Goal: Answer question/provide support: Share knowledge or assist other users

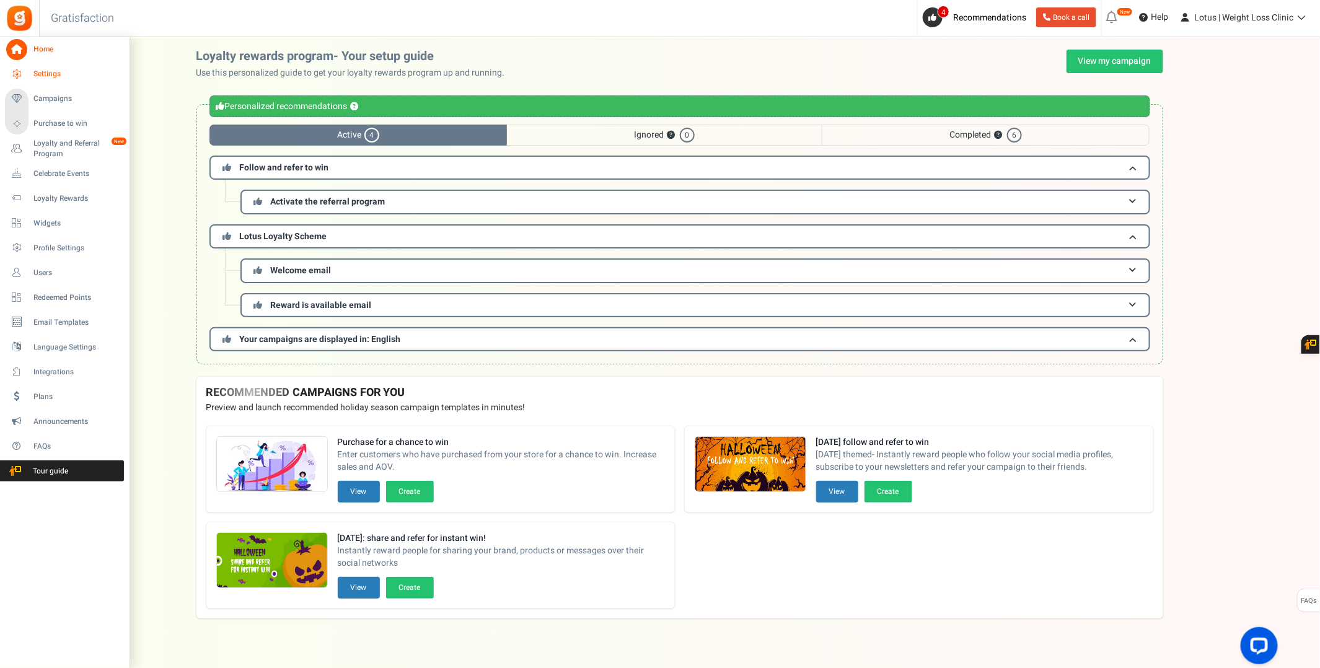
click at [46, 73] on span "Settings" at bounding box center [76, 74] width 87 height 11
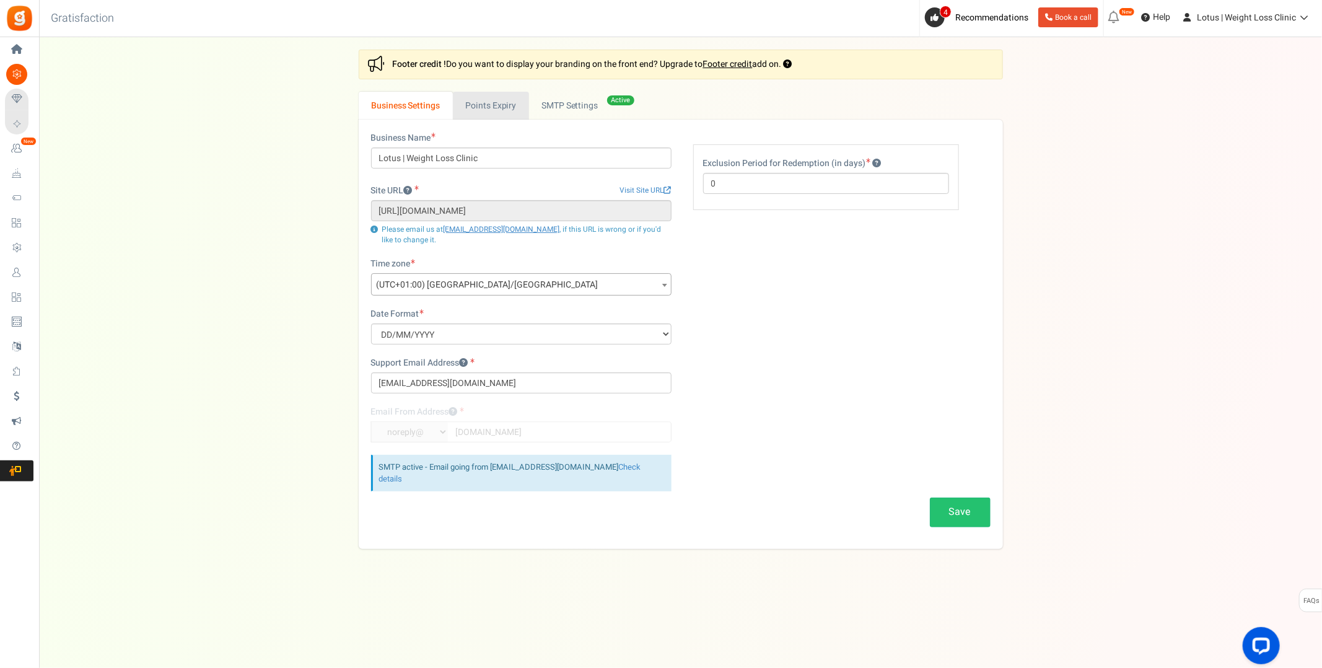
click at [502, 105] on link "Points Expiry" at bounding box center [491, 106] width 76 height 28
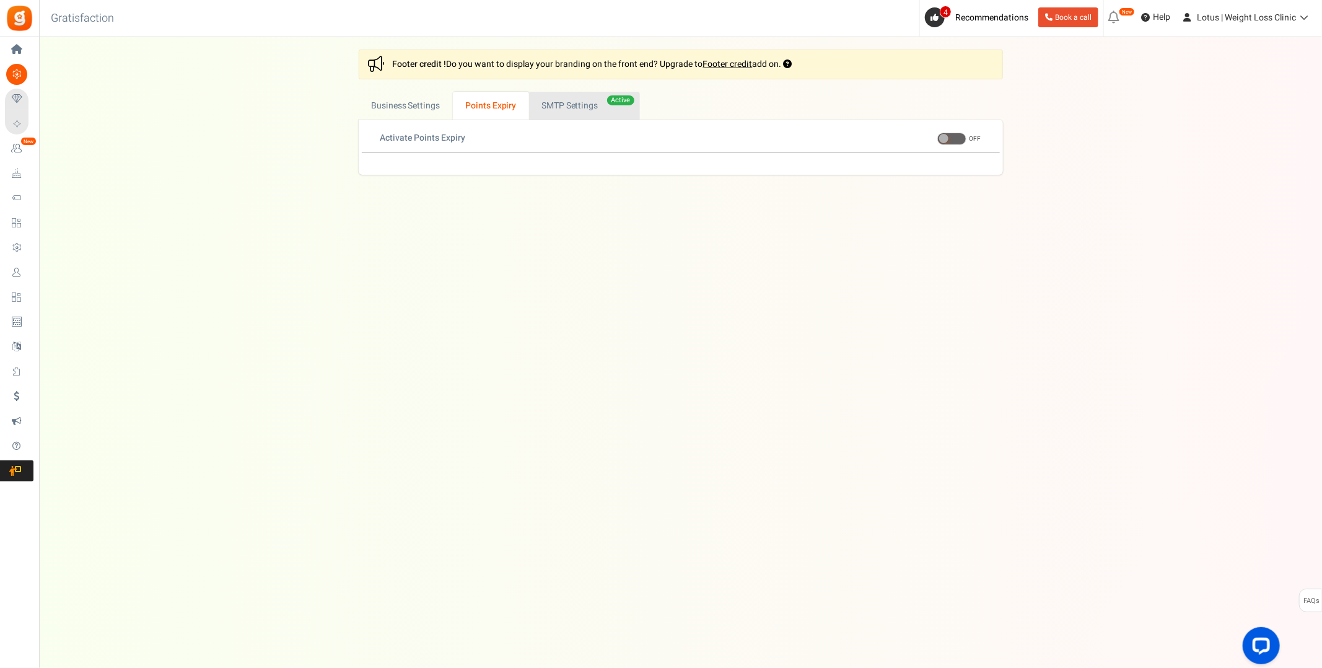
click at [569, 105] on link "Active SMTP Settings" at bounding box center [584, 106] width 111 height 28
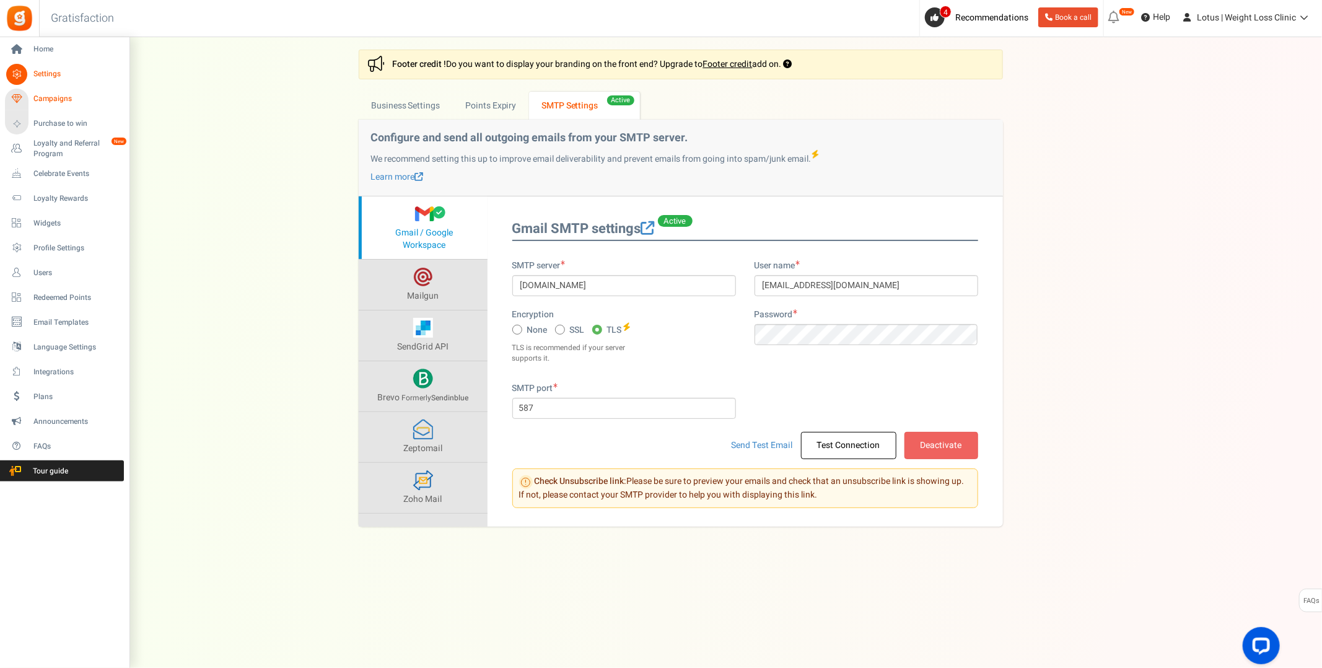
click at [55, 97] on span "Campaigns" at bounding box center [76, 99] width 87 height 11
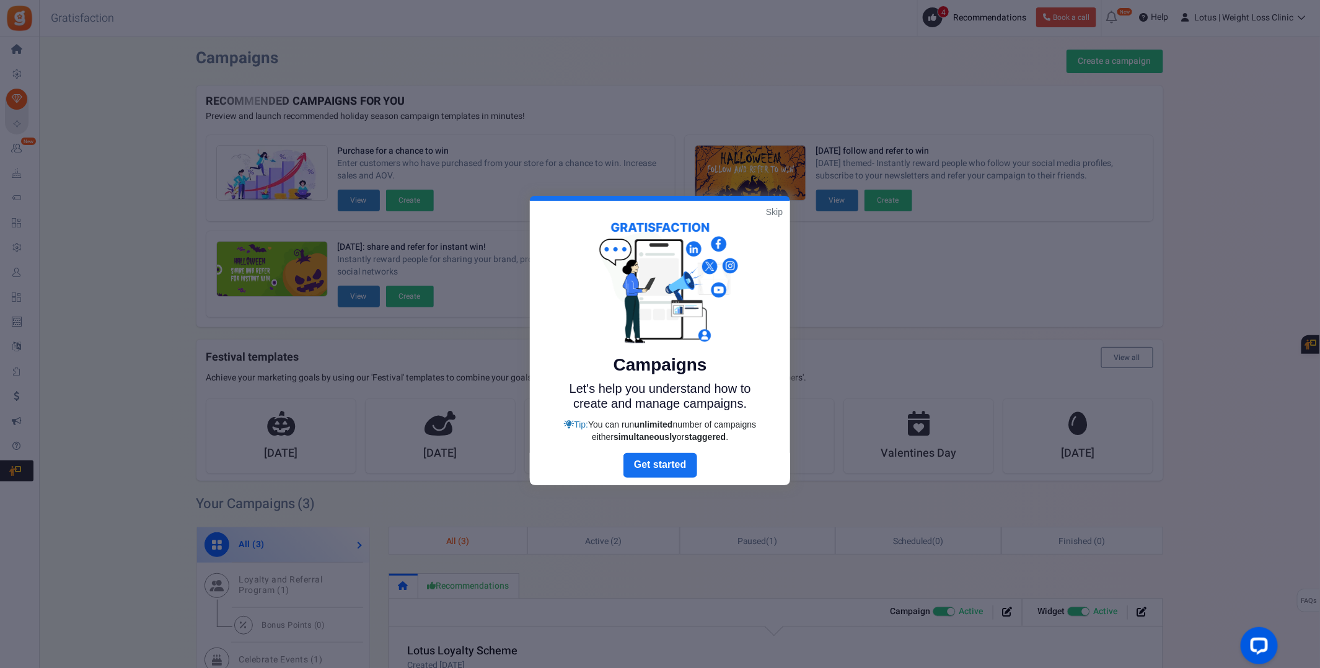
click at [771, 209] on link "Skip" at bounding box center [774, 212] width 17 height 12
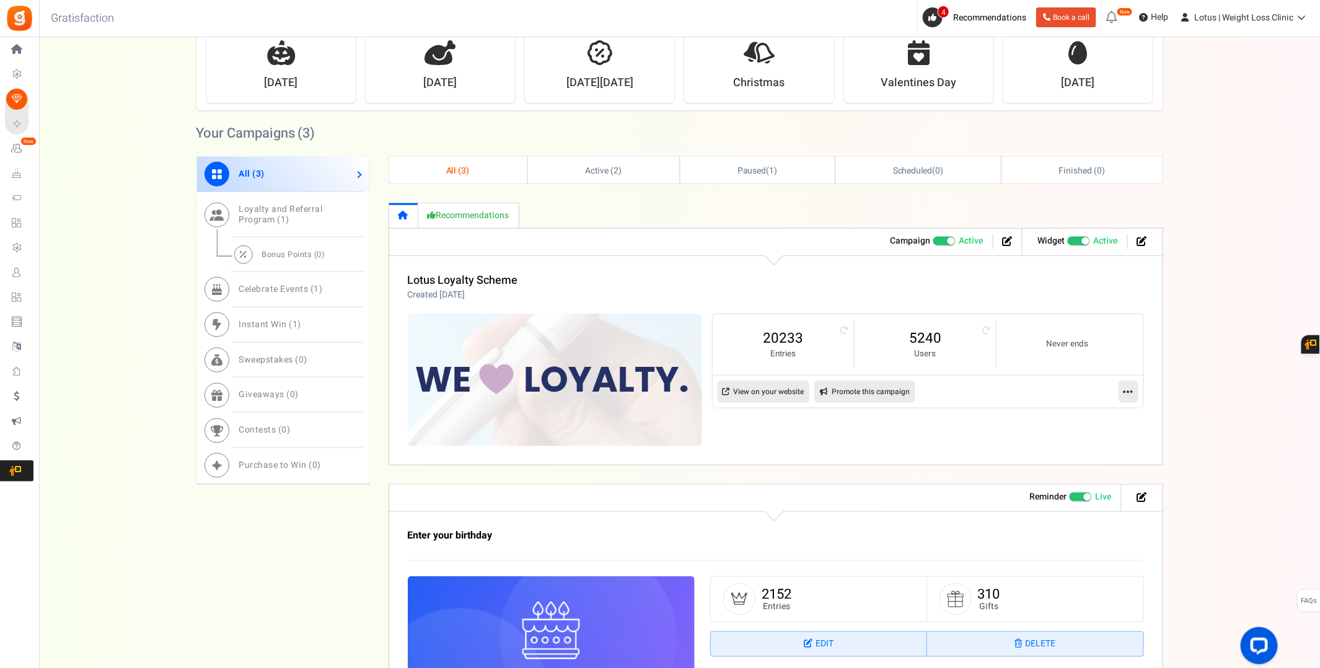
scroll to position [372, 0]
click at [272, 204] on span "Loyalty and Referral Program ( 1 )" at bounding box center [281, 213] width 84 height 24
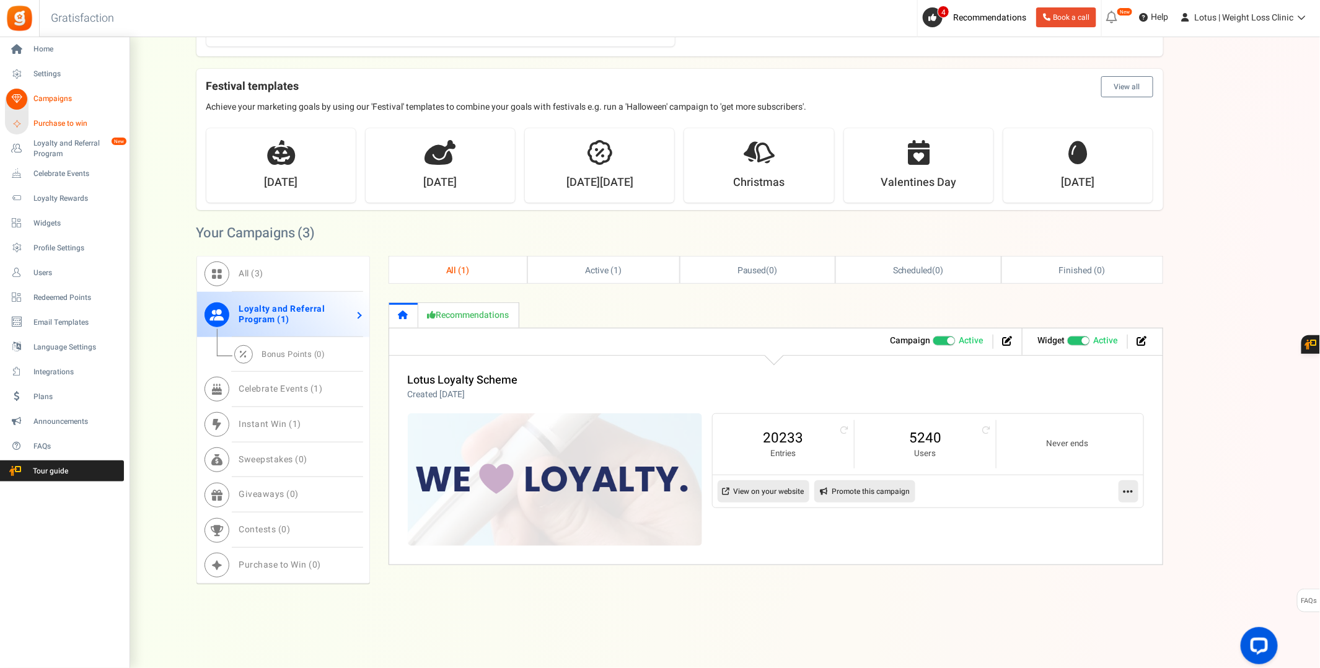
click at [54, 121] on span "Purchase to win" at bounding box center [76, 123] width 87 height 11
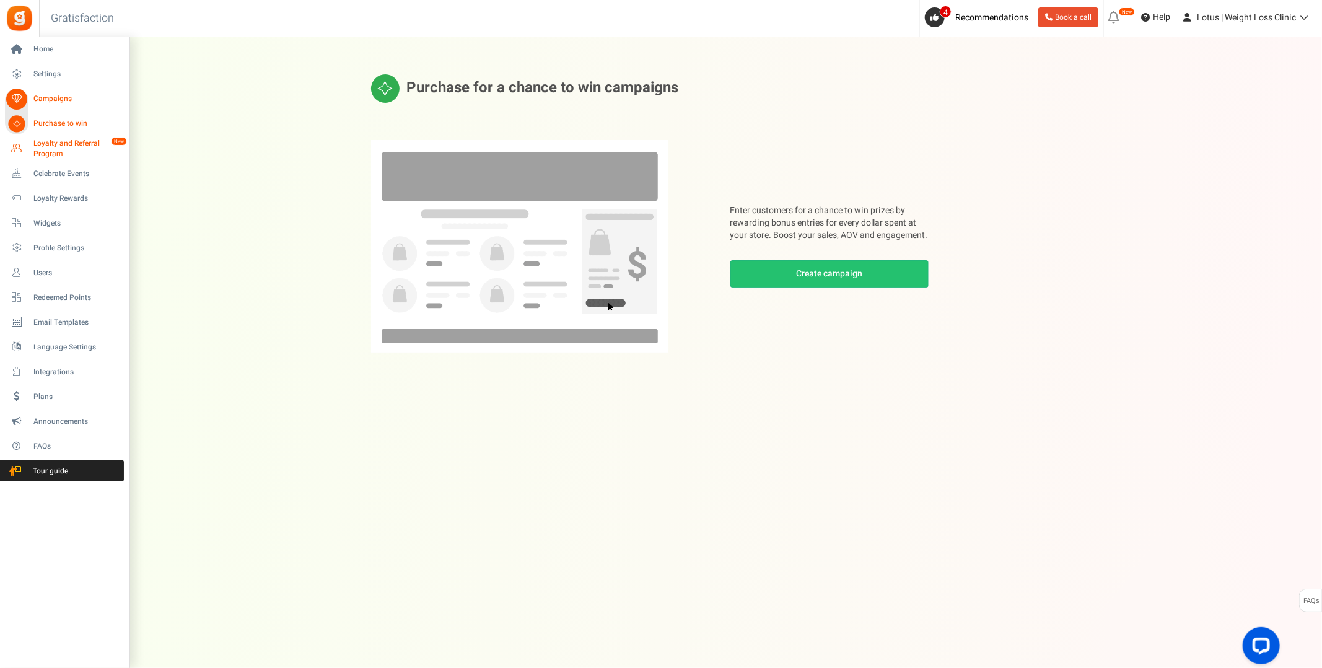
click at [49, 149] on span "Loyalty and Referral Program" at bounding box center [78, 148] width 90 height 21
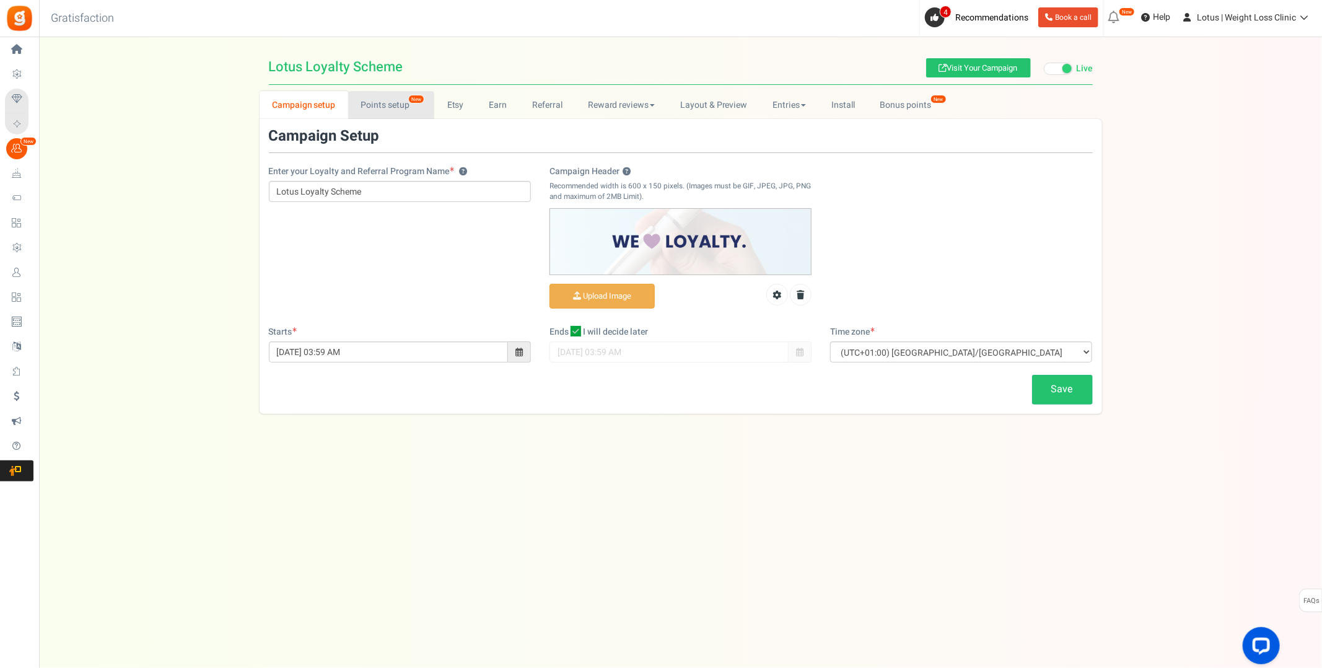
click at [388, 103] on link "Points setup New" at bounding box center [391, 105] width 86 height 28
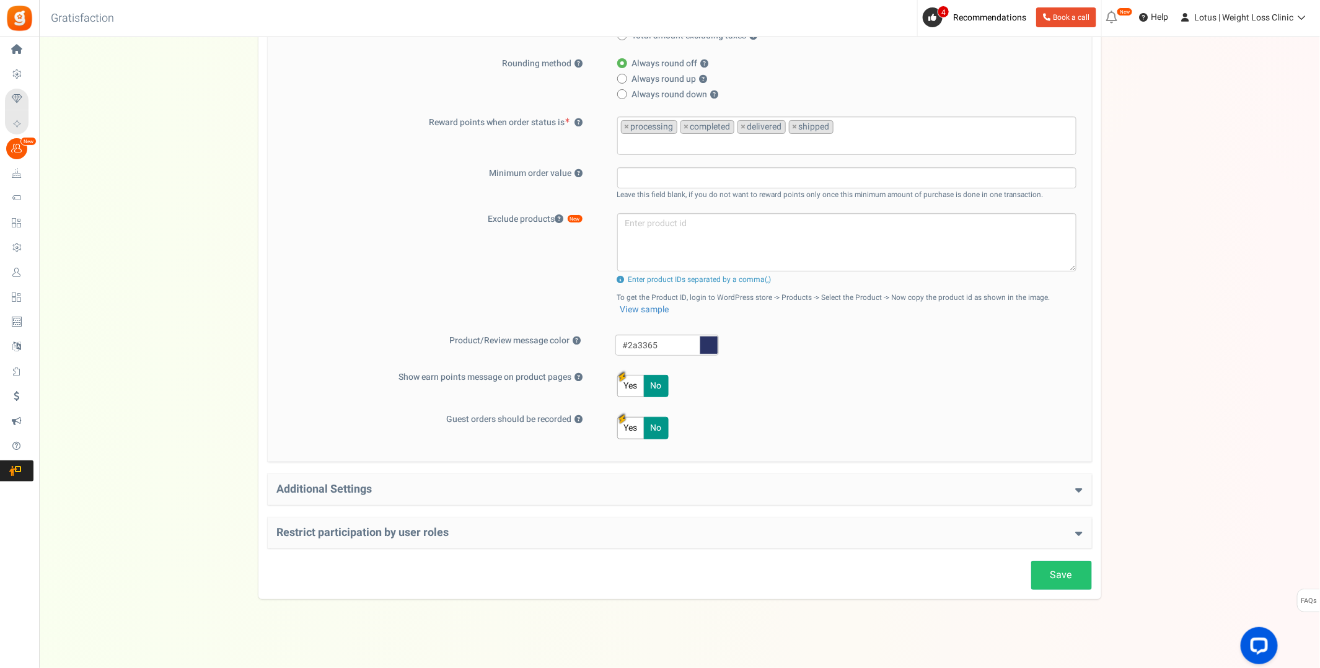
scroll to position [342, 0]
click at [355, 484] on h4 "Additional Settings" at bounding box center [679, 488] width 805 height 12
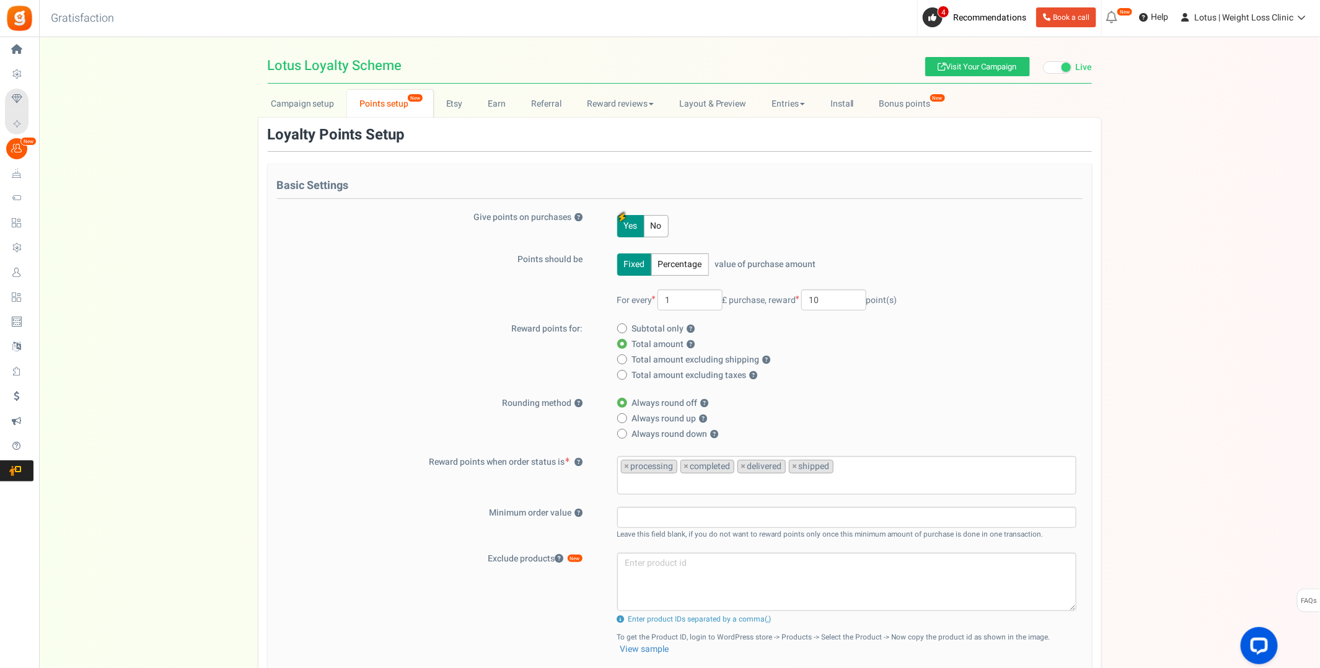
scroll to position [0, 0]
click at [541, 108] on link "Referral" at bounding box center [547, 105] width 56 height 28
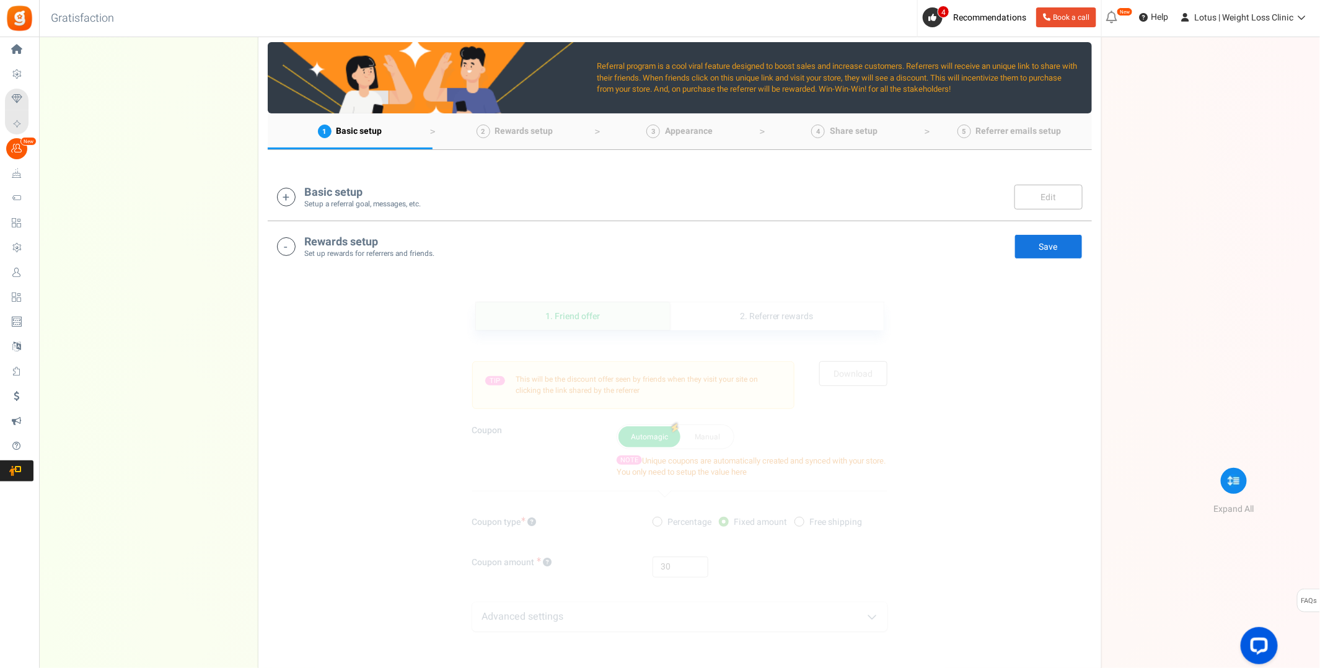
scroll to position [186, 0]
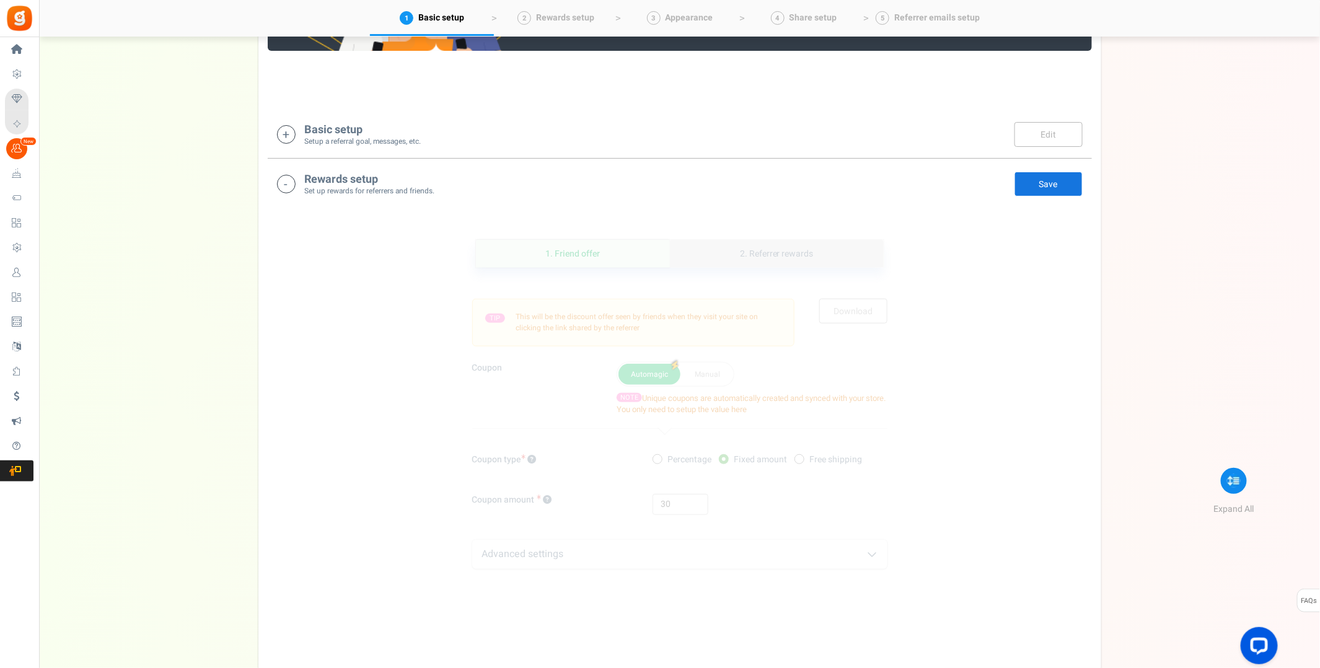
click at [781, 253] on link "2. Referrer rewards" at bounding box center [776, 254] width 213 height 28
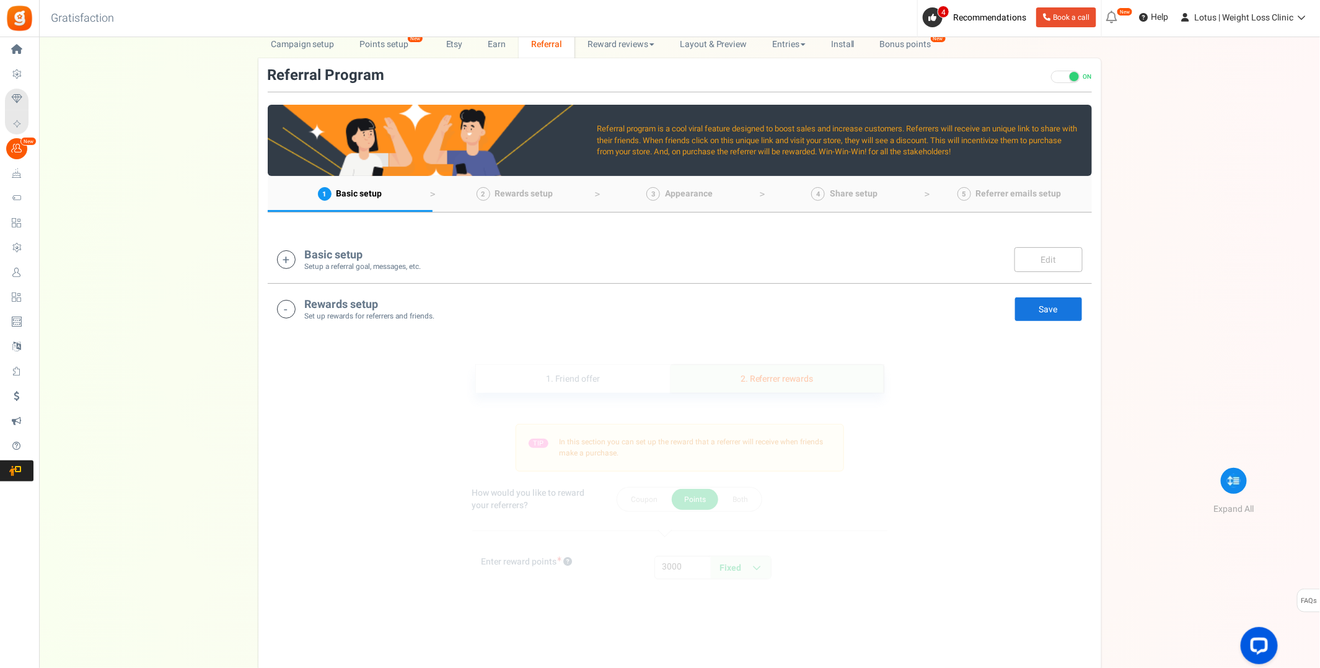
scroll to position [61, 0]
click at [577, 374] on link "1. Friend offer" at bounding box center [573, 378] width 195 height 28
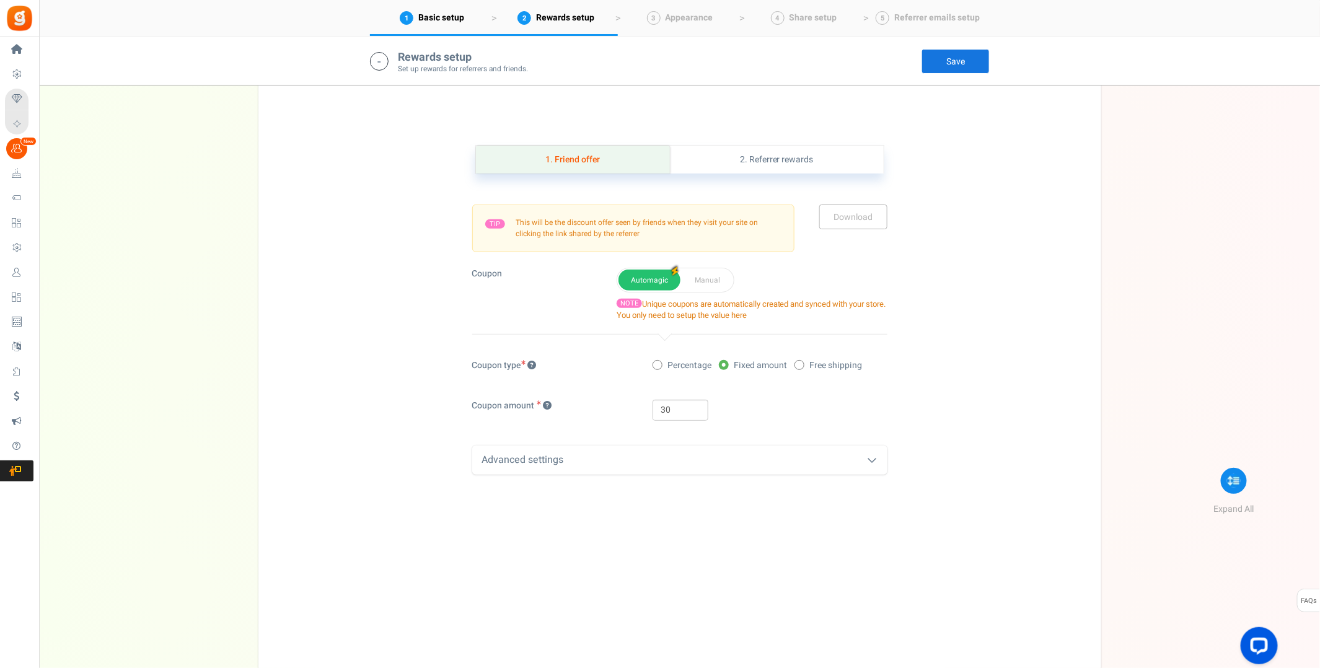
scroll to position [308, 0]
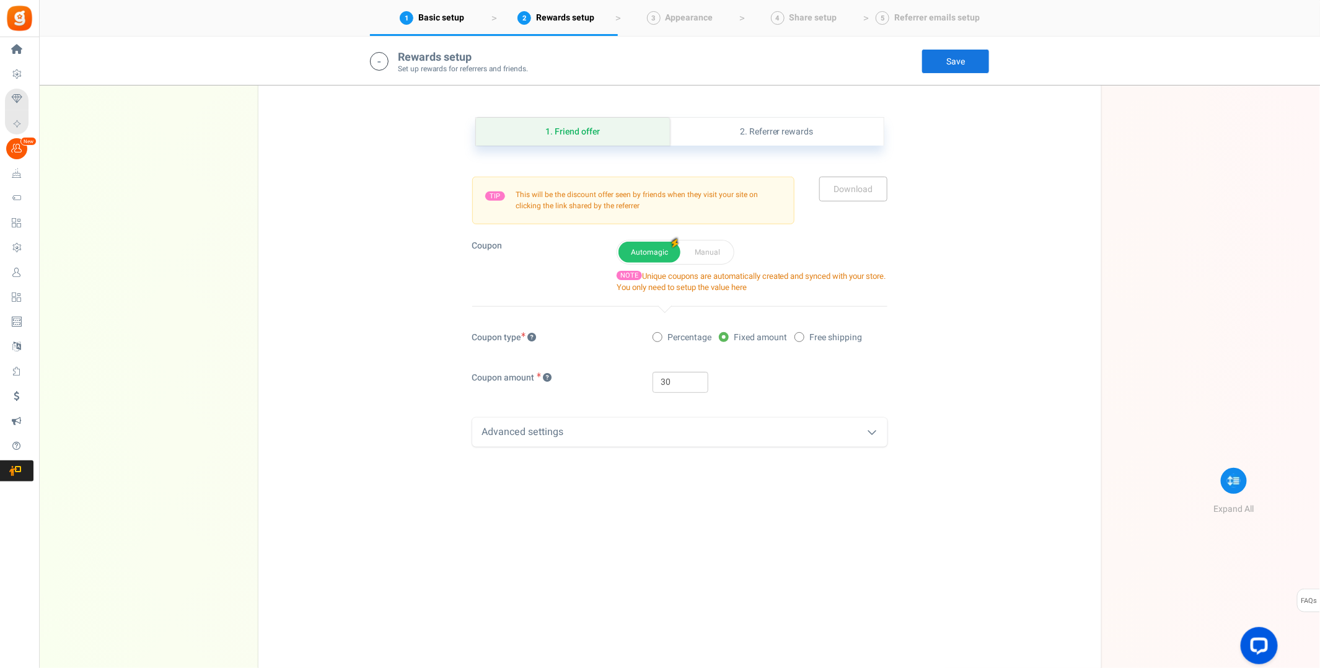
click at [867, 431] on icon at bounding box center [872, 432] width 10 height 10
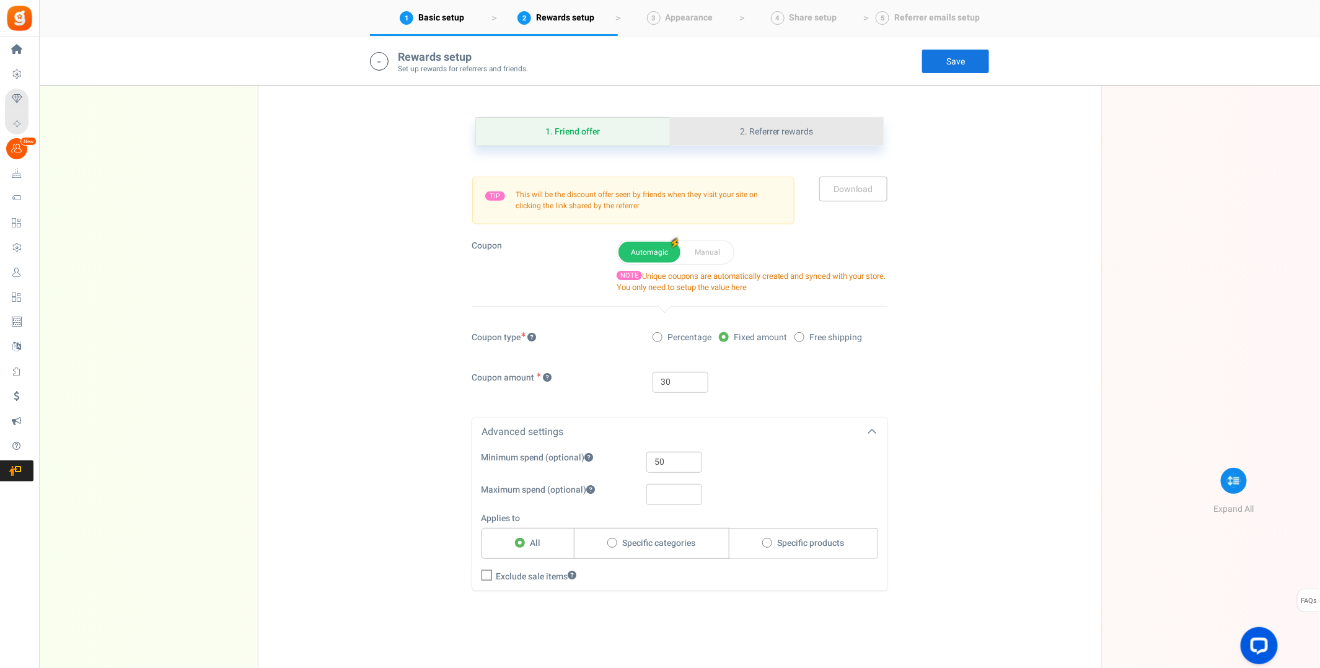
click at [767, 129] on link "2. Referrer rewards" at bounding box center [776, 132] width 213 height 28
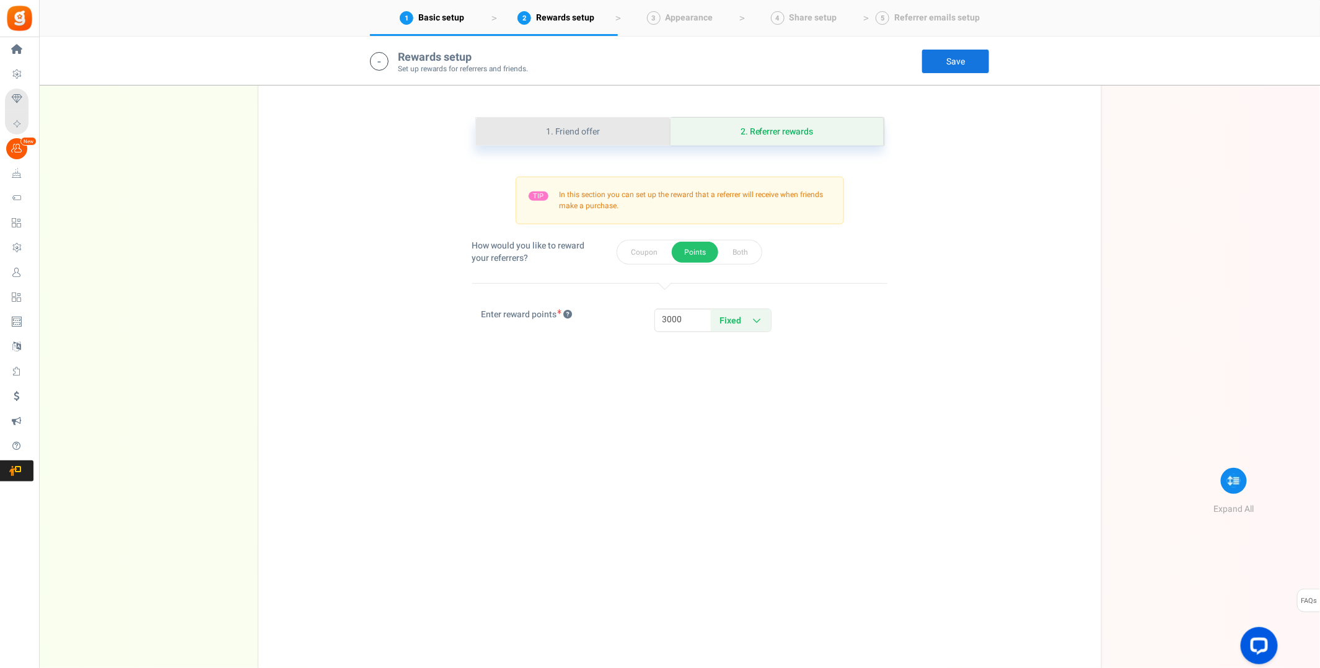
click at [576, 128] on link "1. Friend offer" at bounding box center [573, 132] width 195 height 28
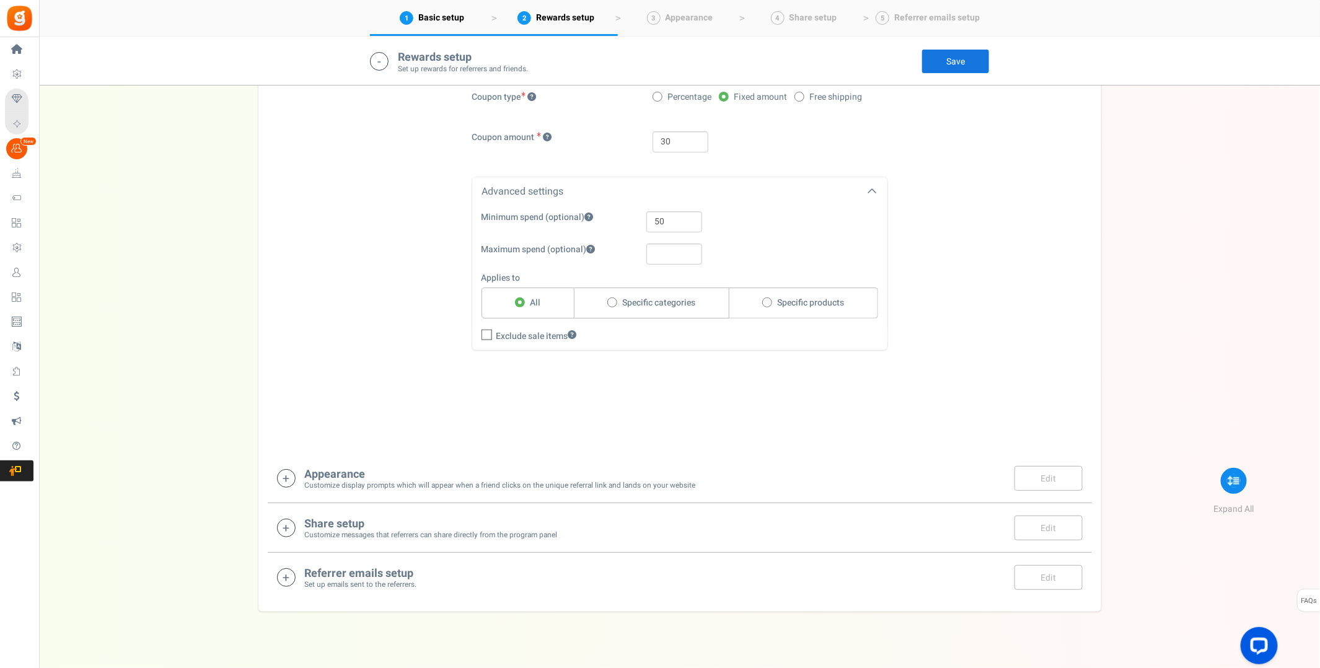
scroll to position [556, 0]
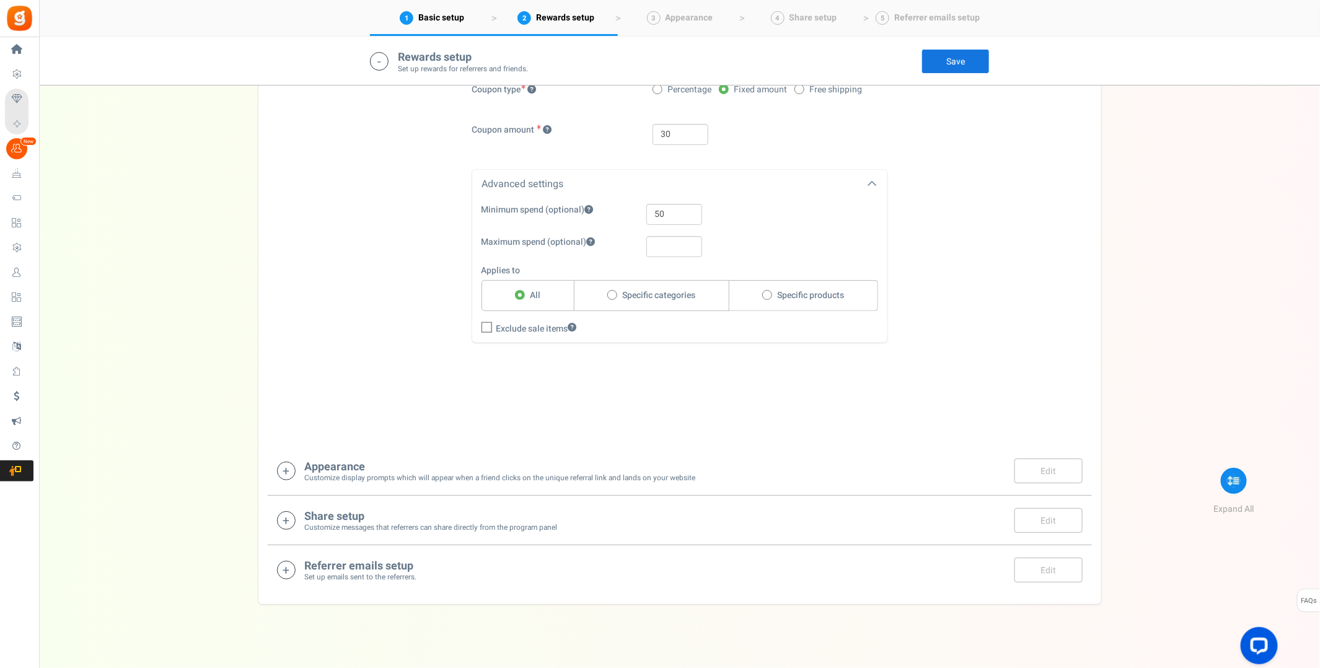
click at [285, 566] on icon at bounding box center [286, 570] width 19 height 19
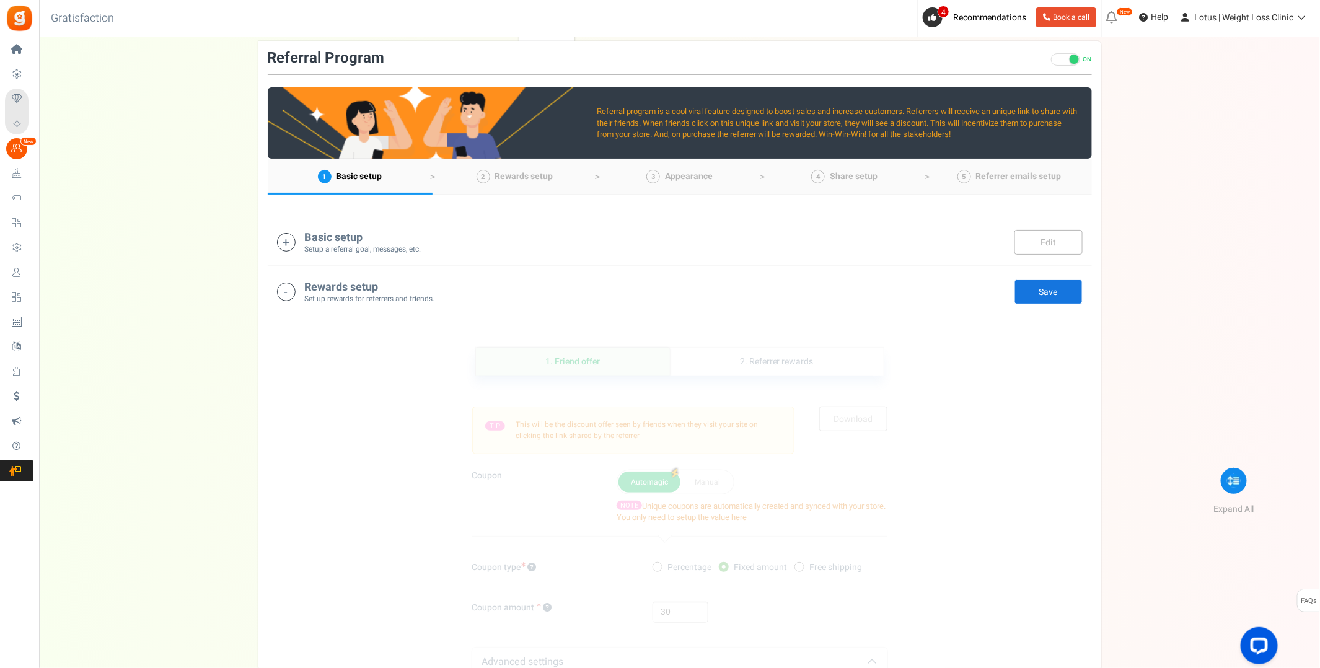
scroll to position [72, 0]
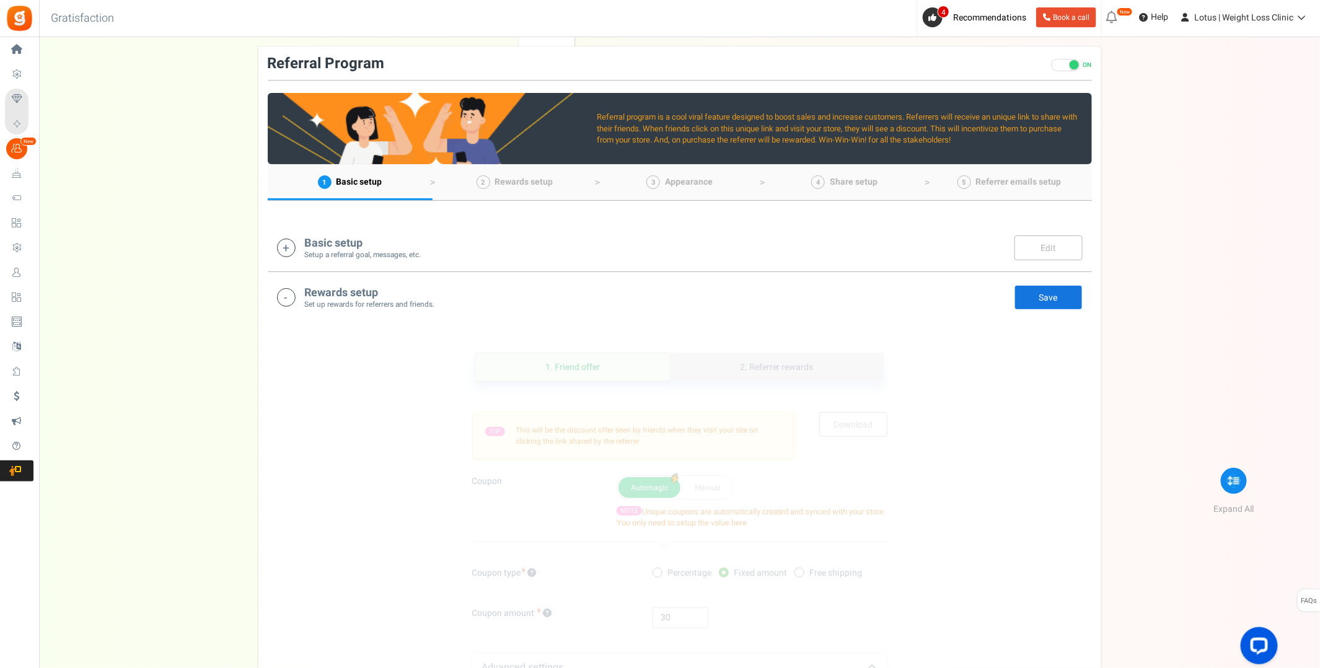
click at [764, 367] on link "2. Referrer rewards" at bounding box center [776, 367] width 213 height 28
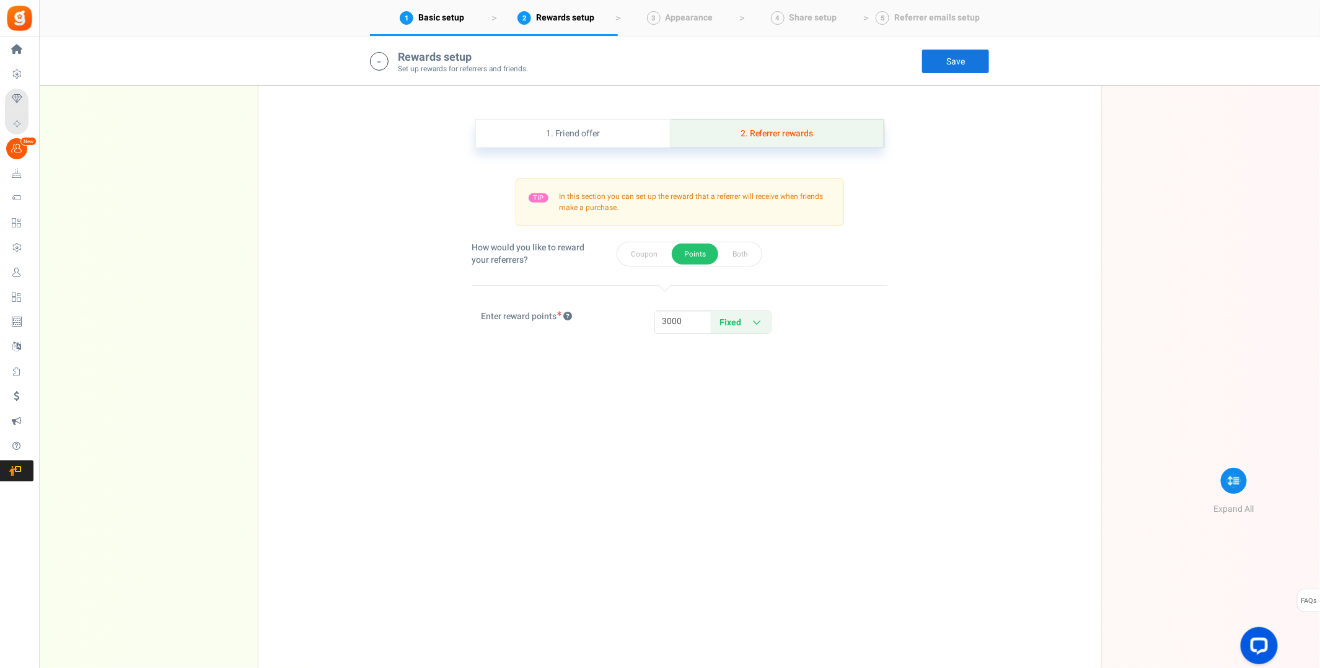
scroll to position [308, 0]
click at [579, 133] on link "1. Friend offer" at bounding box center [573, 132] width 195 height 28
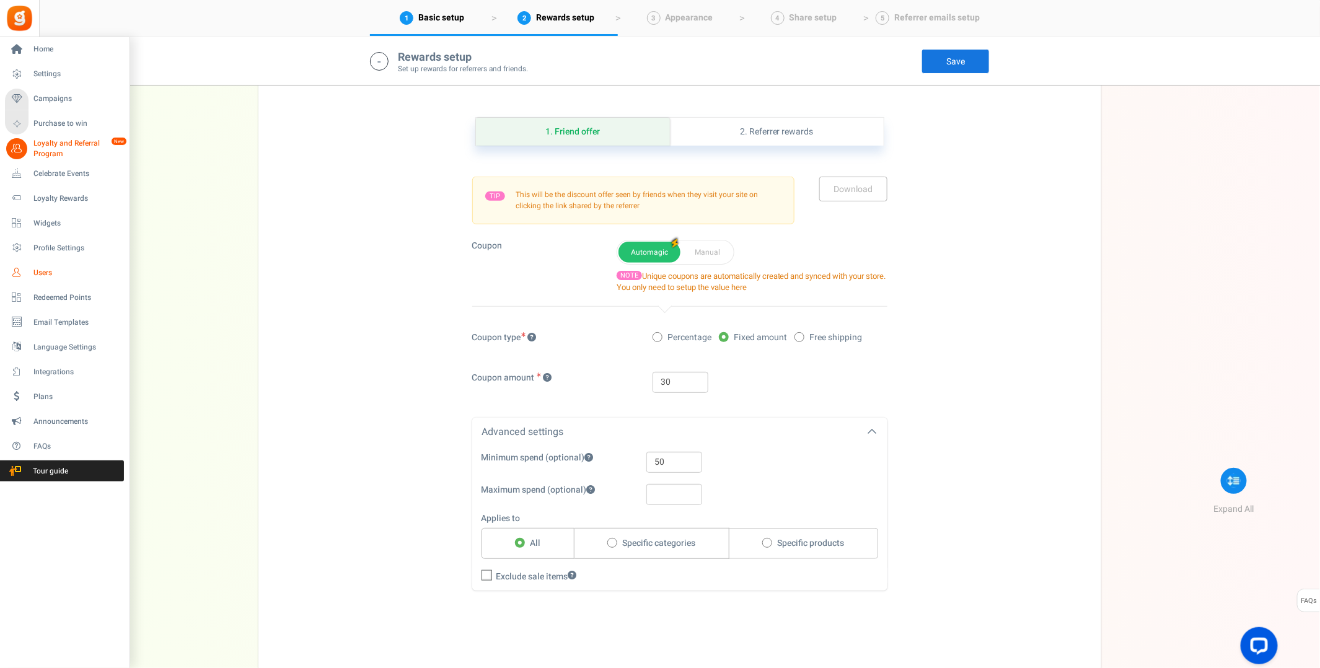
click at [44, 273] on span "Users" at bounding box center [76, 273] width 87 height 11
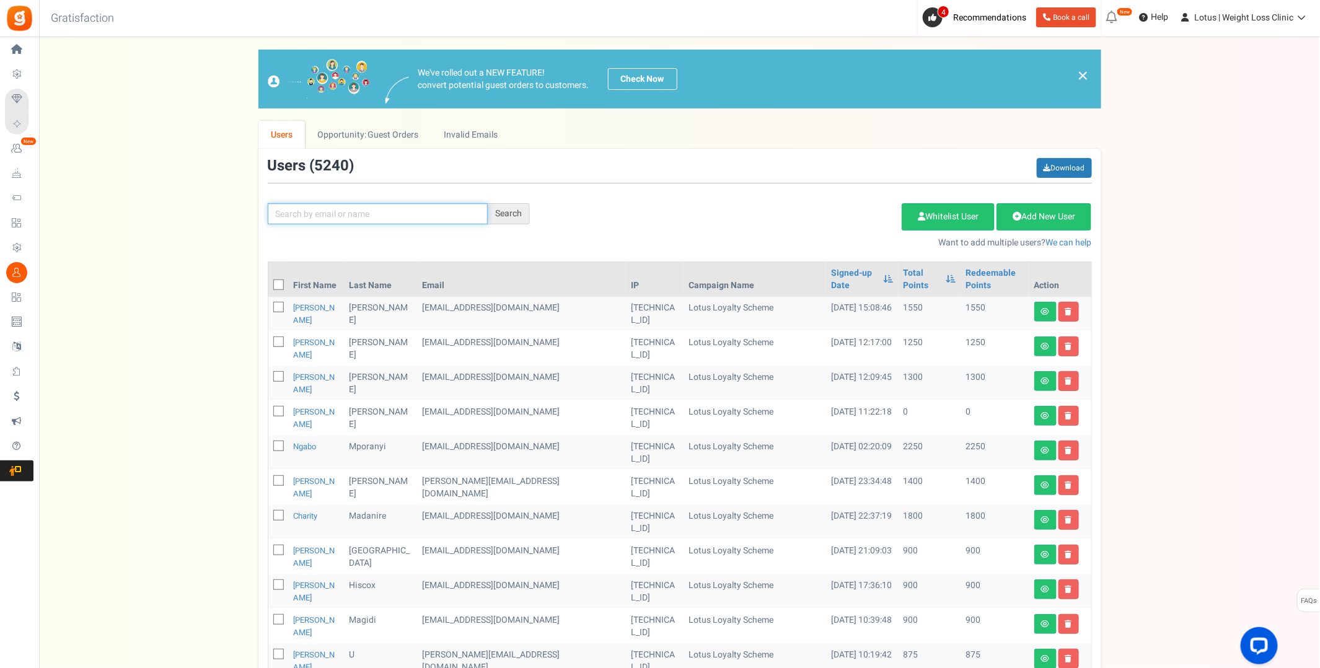
click at [323, 209] on input "text" at bounding box center [378, 213] width 220 height 21
type input "rhiannon"
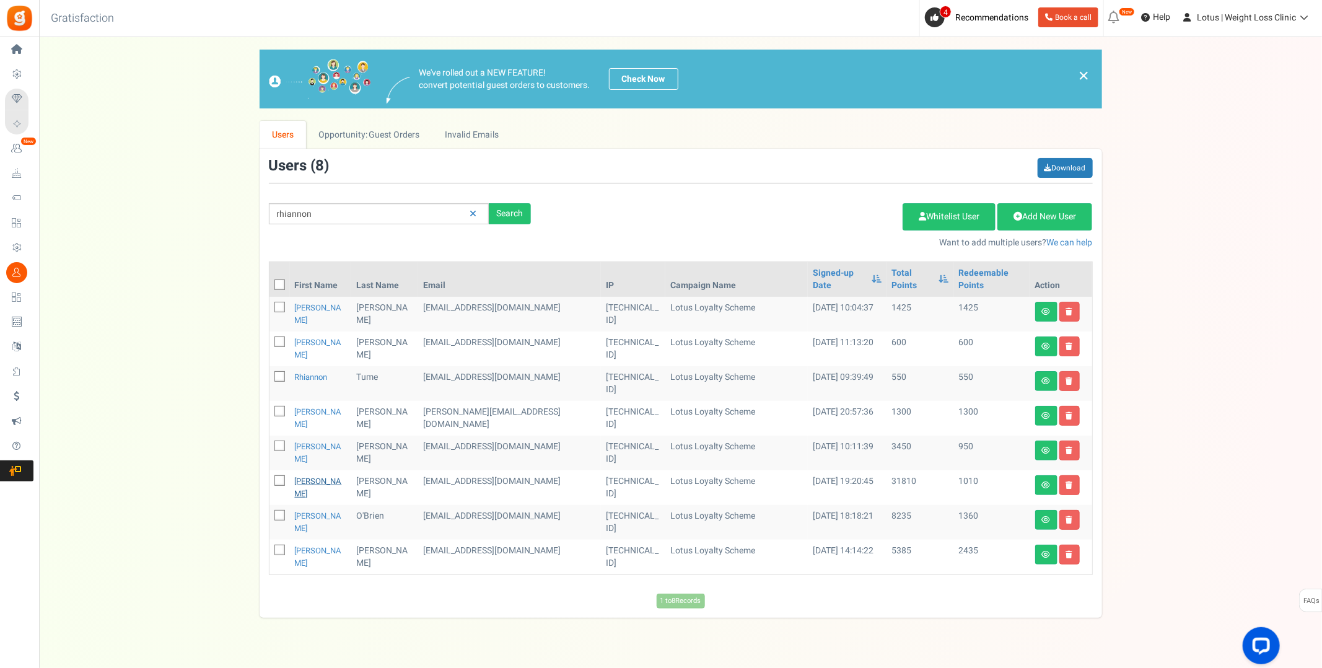
click at [312, 475] on link "[PERSON_NAME]" at bounding box center [318, 487] width 47 height 24
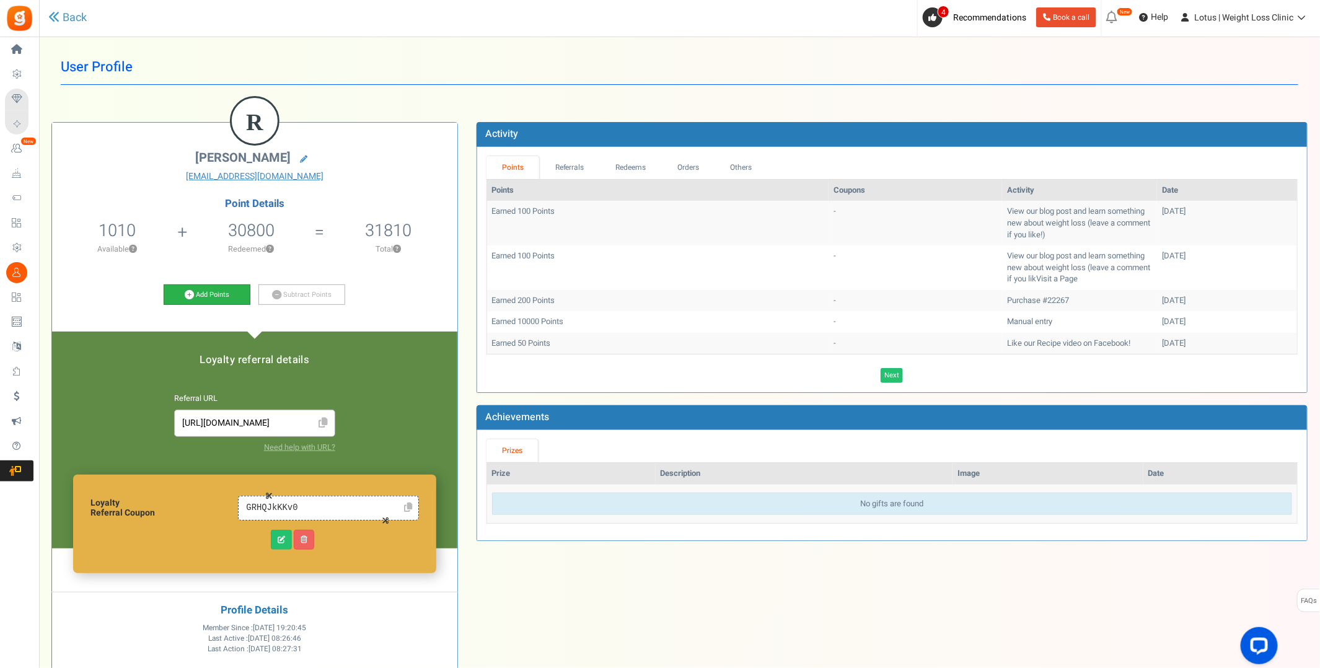
click at [196, 295] on link "Add Points" at bounding box center [207, 294] width 87 height 21
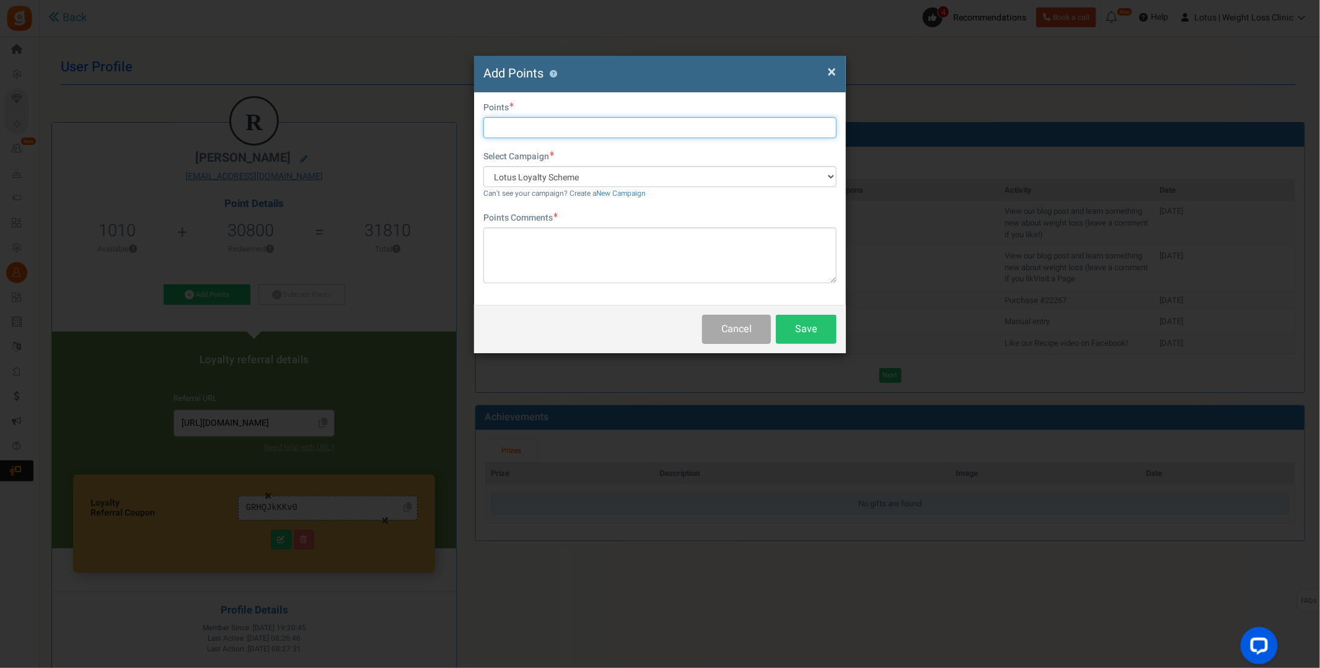
click at [523, 130] on input "text" at bounding box center [659, 127] width 353 height 21
type input "10000"
click at [532, 243] on textarea at bounding box center [659, 255] width 353 height 56
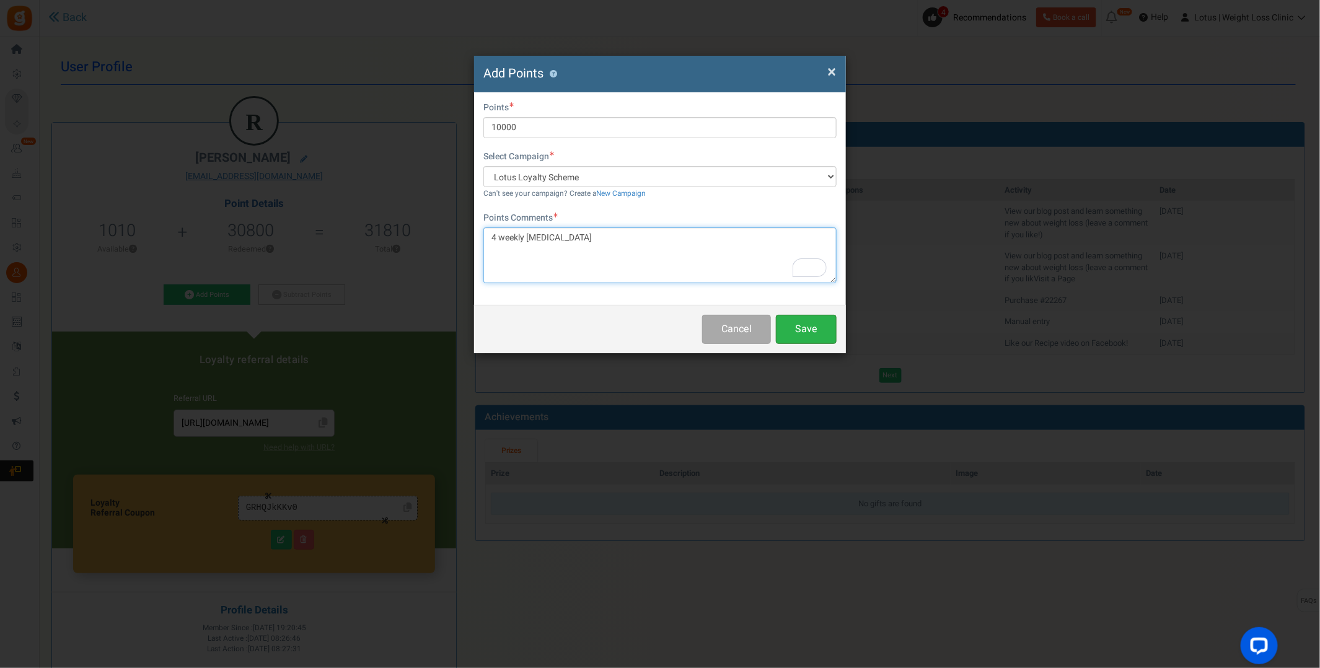
type textarea "4 weekly [MEDICAL_DATA]"
click at [806, 331] on button "Save" at bounding box center [806, 329] width 61 height 29
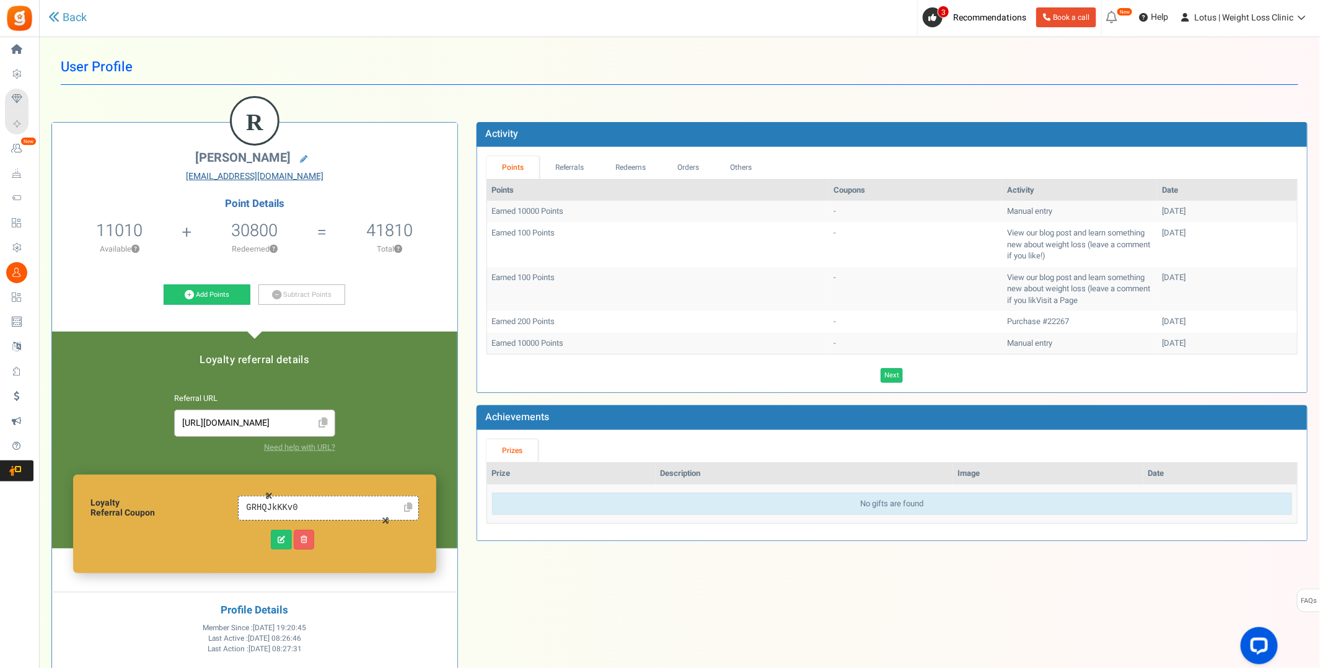
click at [289, 175] on link "[EMAIL_ADDRESS][DOMAIN_NAME]" at bounding box center [254, 176] width 387 height 12
click at [300, 159] on icon at bounding box center [303, 159] width 7 height 7
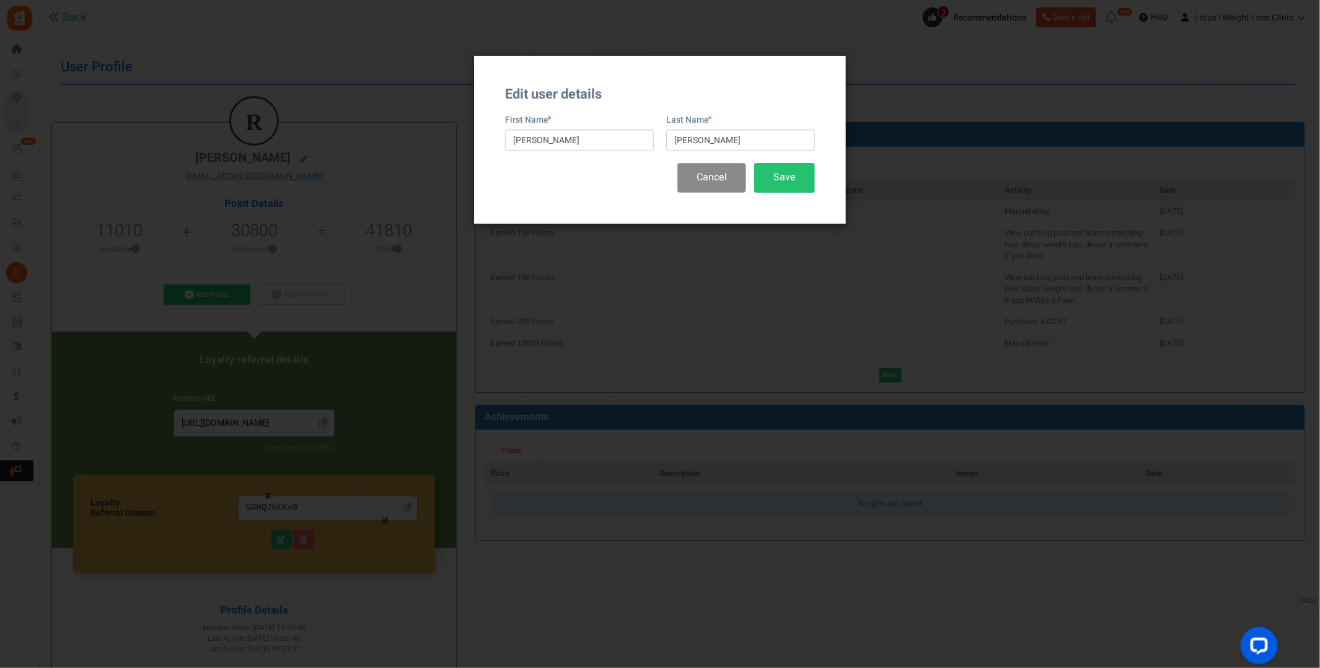
click at [719, 180] on button "Cancel" at bounding box center [711, 177] width 69 height 29
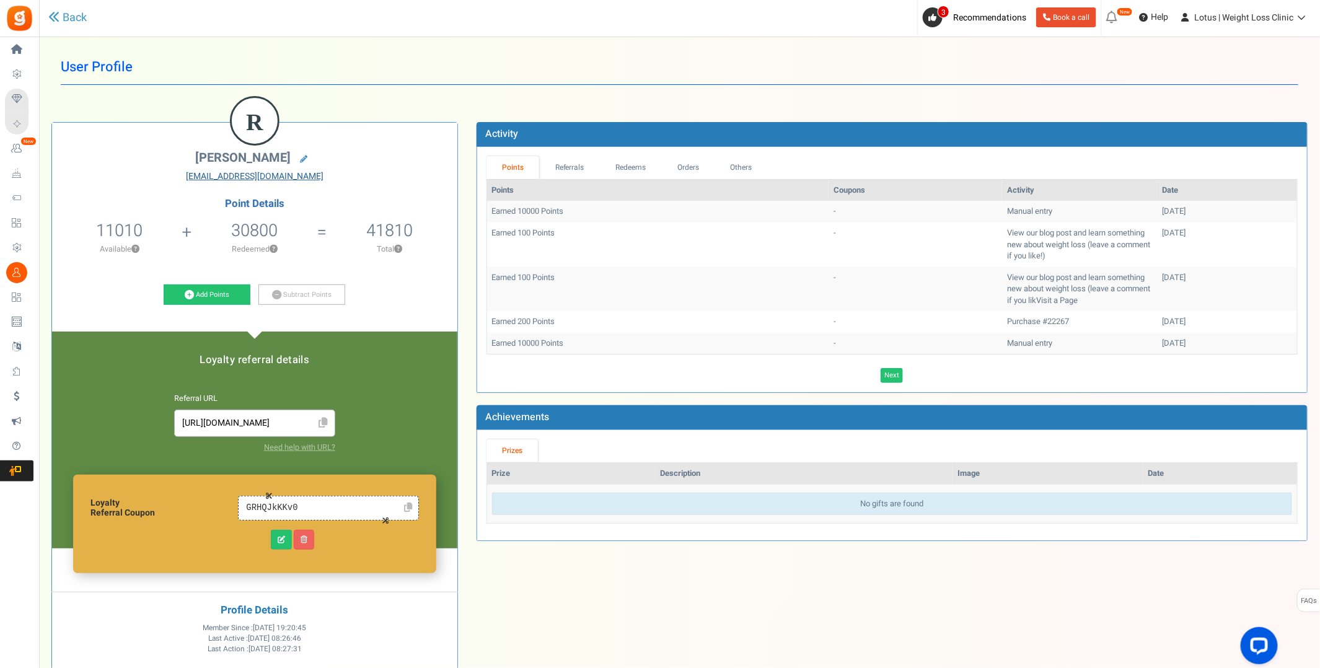
drag, startPoint x: 331, startPoint y: 167, endPoint x: 298, endPoint y: 178, distance: 34.5
click at [298, 178] on div "[PERSON_NAME] [EMAIL_ADDRESS][DOMAIN_NAME]" at bounding box center [254, 167] width 387 height 32
click at [321, 180] on link "[EMAIL_ADDRESS][DOMAIN_NAME]" at bounding box center [254, 176] width 387 height 12
drag, startPoint x: 183, startPoint y: 155, endPoint x: 292, endPoint y: 156, distance: 109.0
click at [292, 156] on h2 "[PERSON_NAME]" at bounding box center [254, 159] width 387 height 17
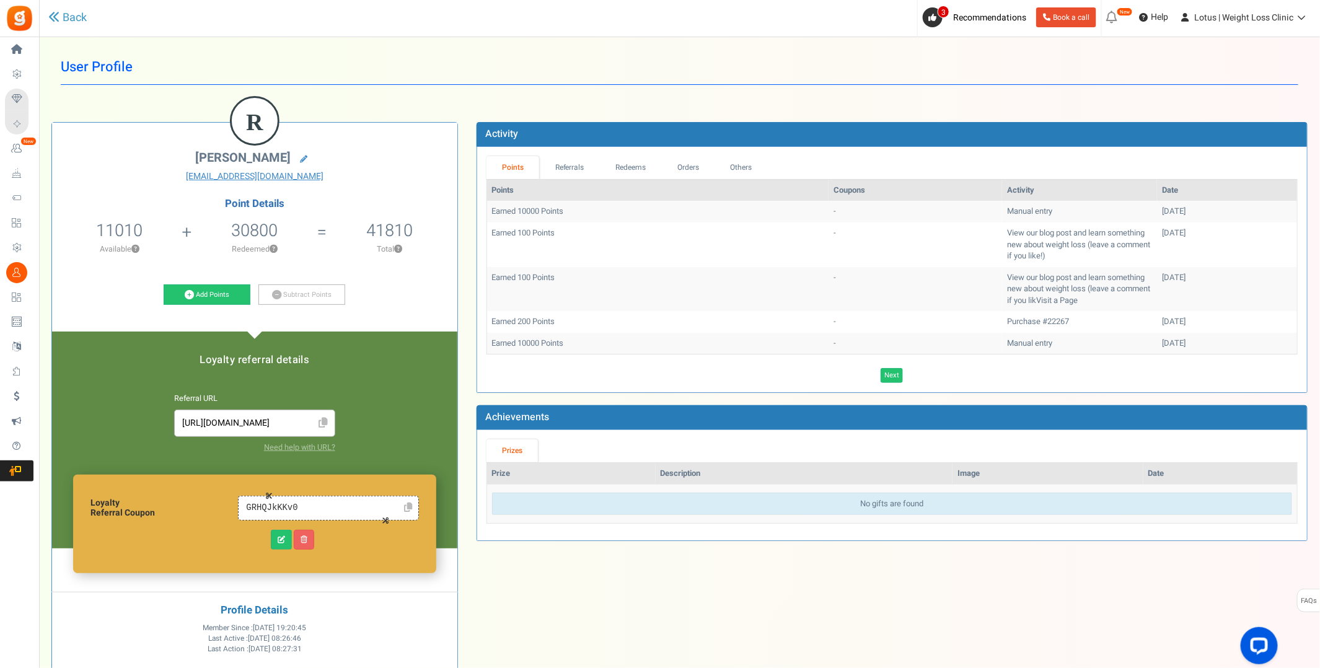
copy span "[PERSON_NAME]"
